Goal: Transaction & Acquisition: Purchase product/service

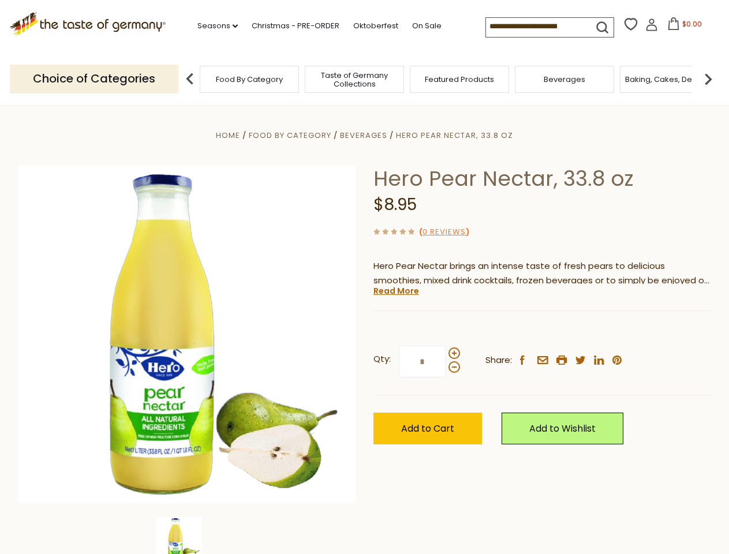
click at [364, 277] on div "Home Food By Category [GEOGRAPHIC_DATA] Hero Pear Nectar, 33.8 oz Hero Pear Nec…" at bounding box center [365, 350] width 710 height 444
click at [213, 26] on link "Seasons dropdown_arrow" at bounding box center [217, 26] width 40 height 13
click at [682, 27] on span "$0.00" at bounding box center [692, 24] width 20 height 10
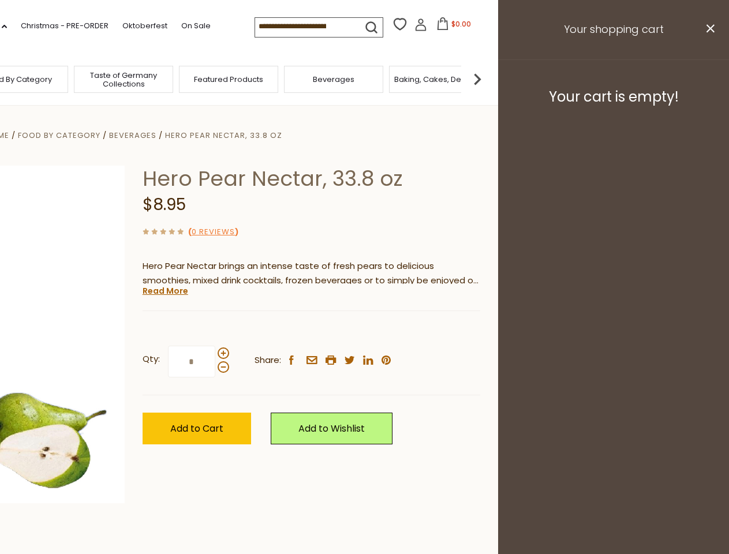
click at [97, 78] on div "All Seasons Recipes Game Day [DATE] [DATE] [DATE][PERSON_NAME] [DATE] Springfes…" at bounding box center [32, 271] width 131 height 489
click at [489, 78] on img at bounding box center [477, 78] width 23 height 23
click at [364, 329] on div "Home Food By Category [GEOGRAPHIC_DATA] Hero Pear Nectar, 33.8 oz Hero Pear Nec…" at bounding box center [134, 350] width 710 height 444
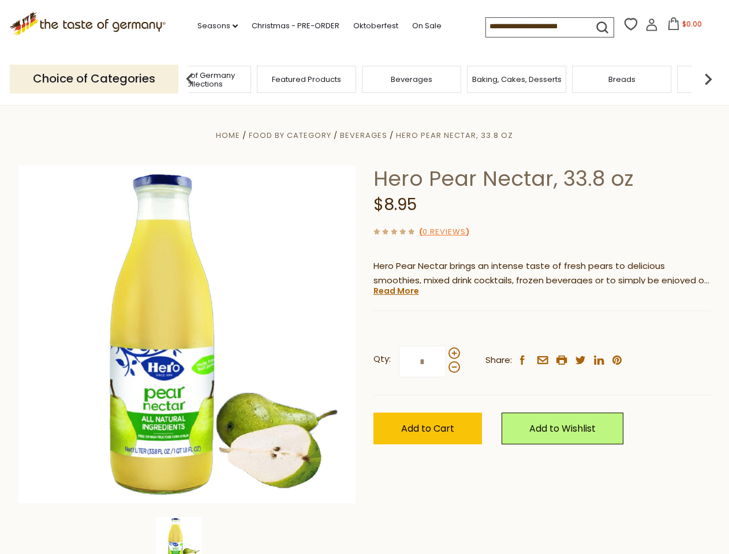
click at [187, 535] on img at bounding box center [179, 540] width 46 height 46
click at [395, 291] on link "Read More" at bounding box center [396, 291] width 46 height 12
click at [453, 334] on p "Hero Nectars are the ultimate addition to any breakfast buffet, cocktail bar, s…" at bounding box center [541, 327] width 337 height 14
